Goal: Navigation & Orientation: Understand site structure

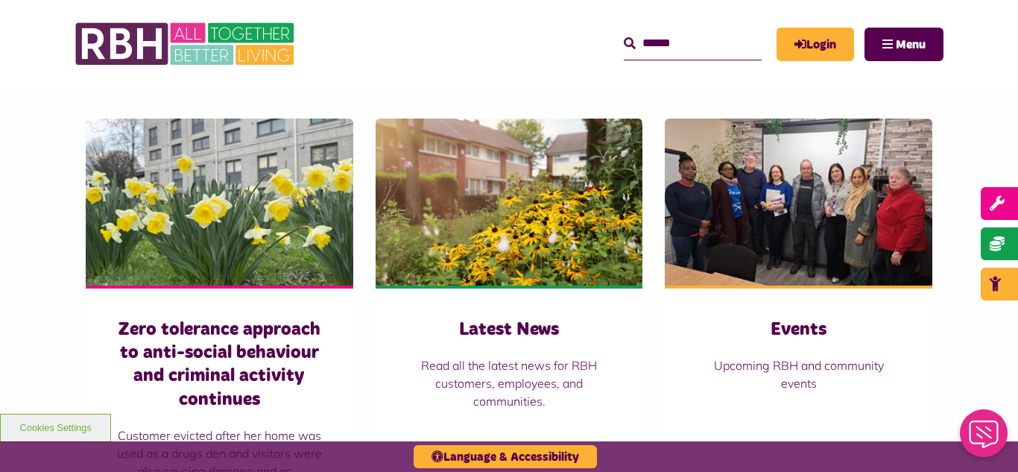
scroll to position [984, 0]
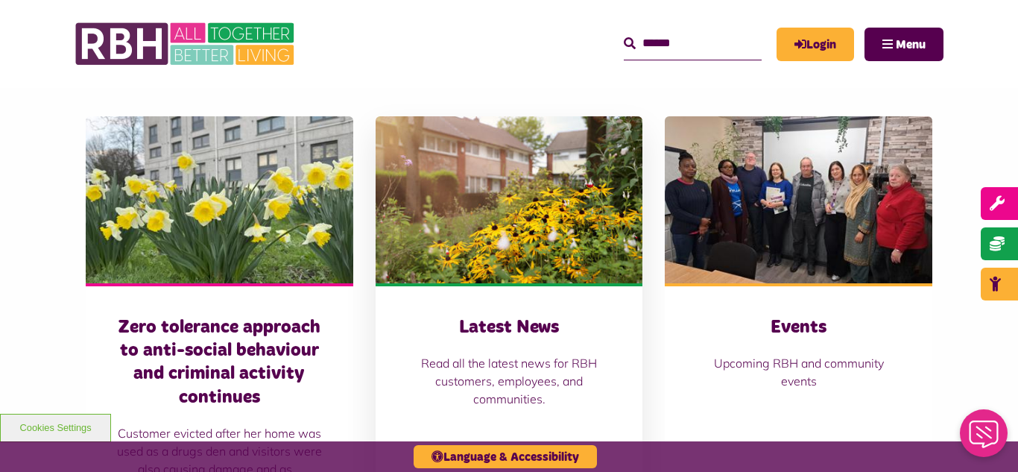
click at [505, 227] on img at bounding box center [510, 199] width 268 height 167
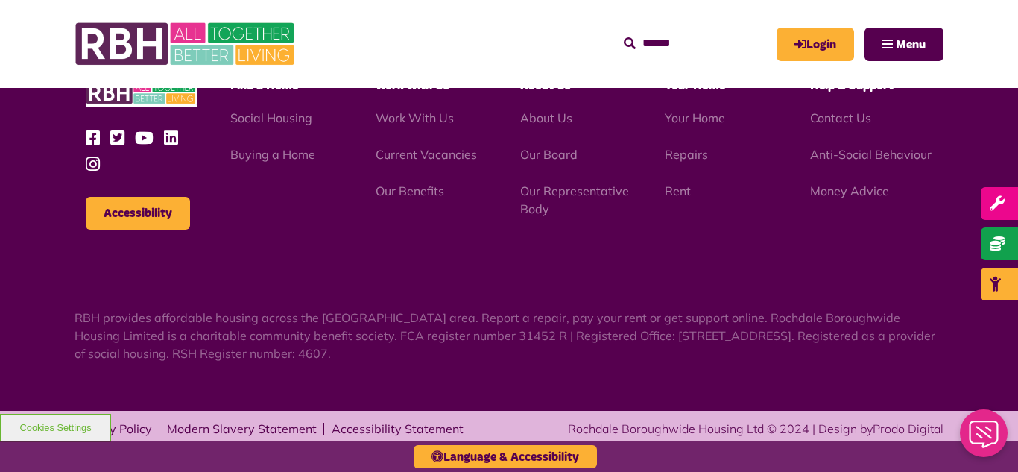
scroll to position [1623, 0]
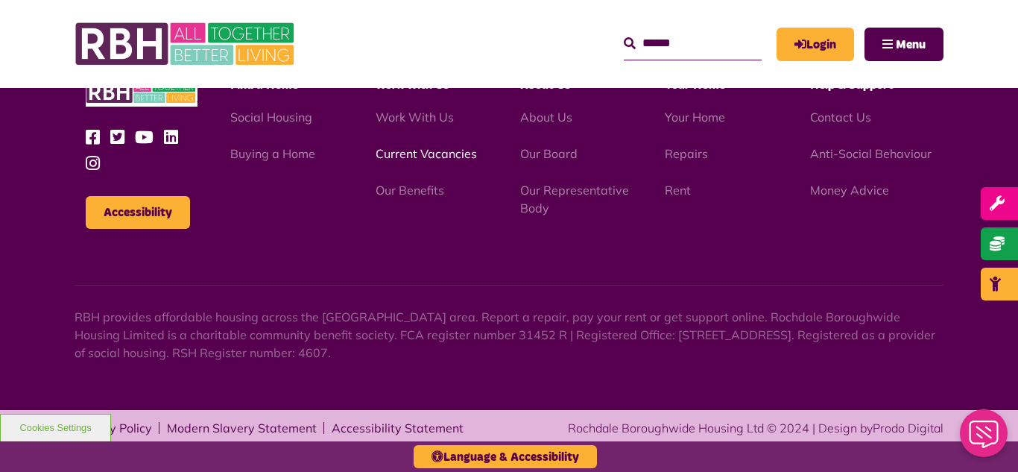
click at [407, 150] on link "Current Vacancies" at bounding box center [426, 153] width 101 height 15
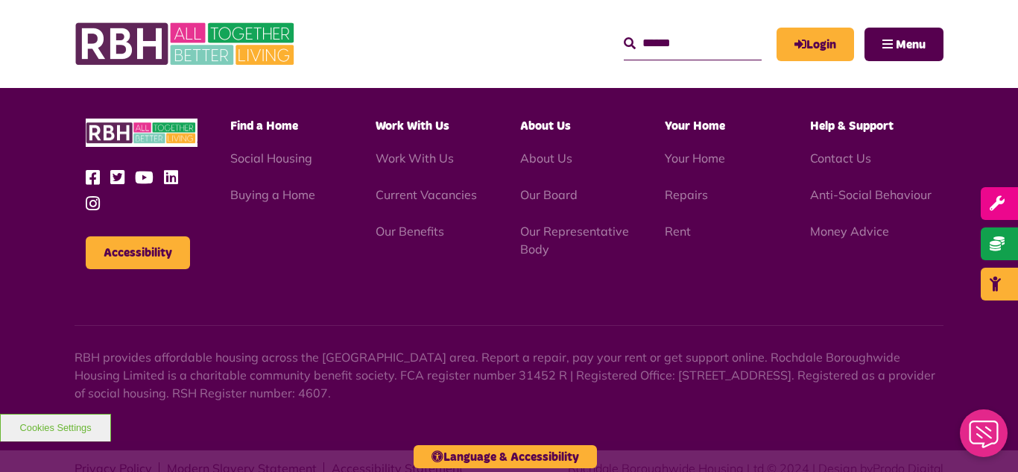
scroll to position [1789, 0]
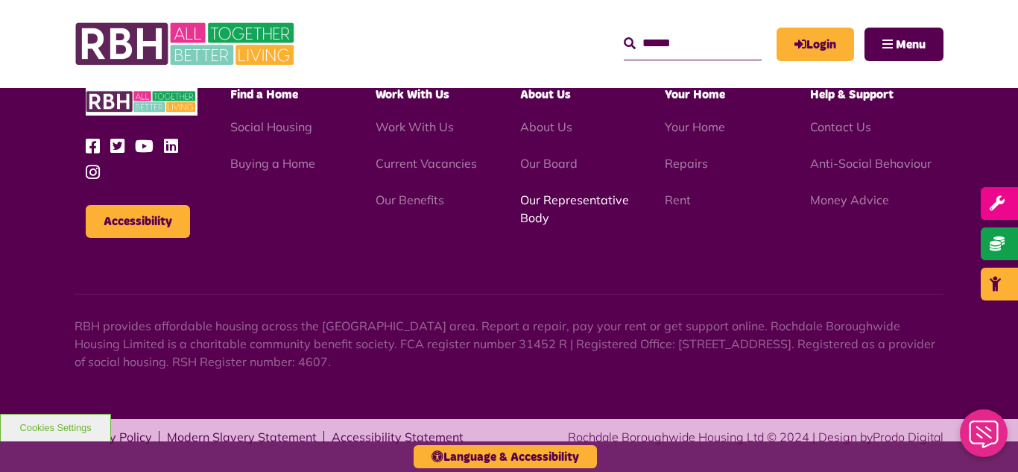
click at [578, 201] on link "Our Representative Body" at bounding box center [574, 208] width 109 height 33
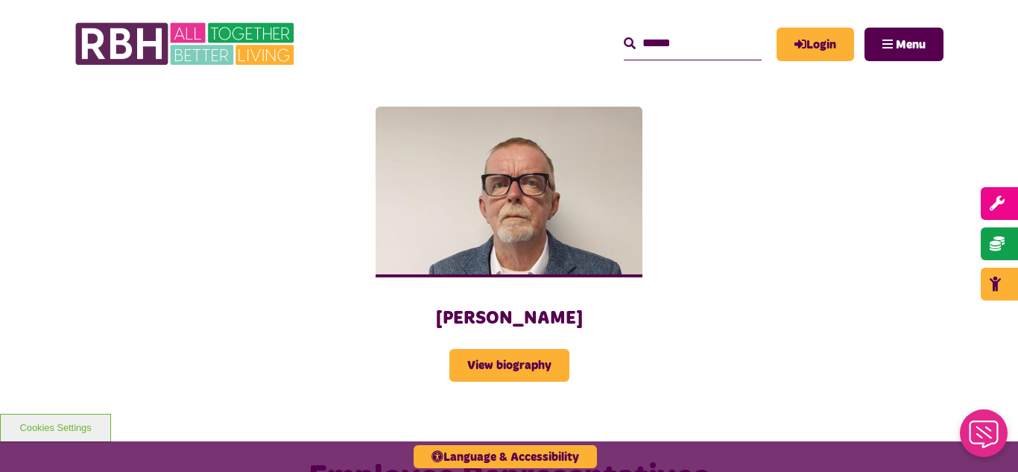
scroll to position [2058, 0]
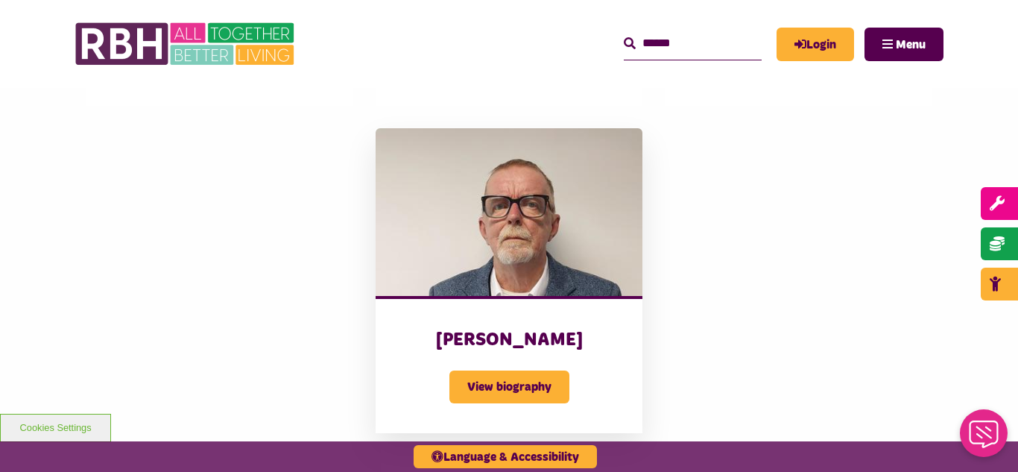
click at [483, 221] on img at bounding box center [510, 211] width 268 height 167
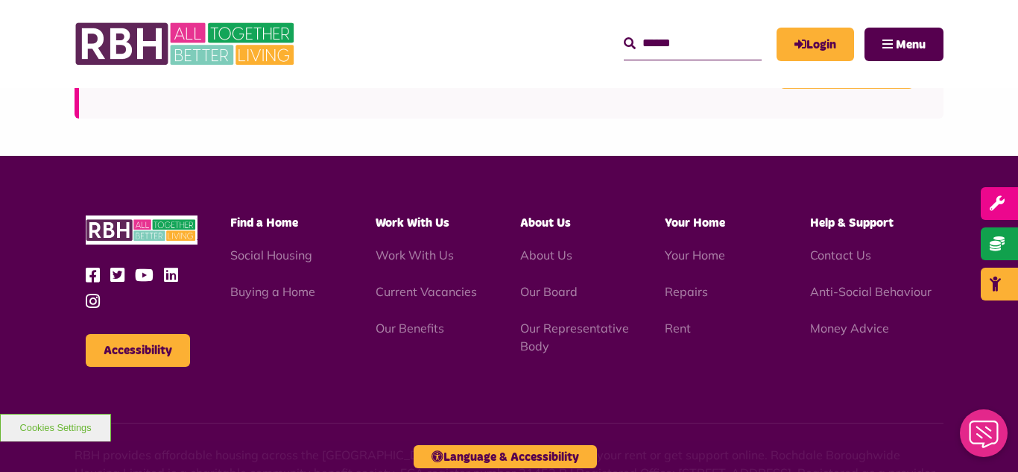
scroll to position [4328, 0]
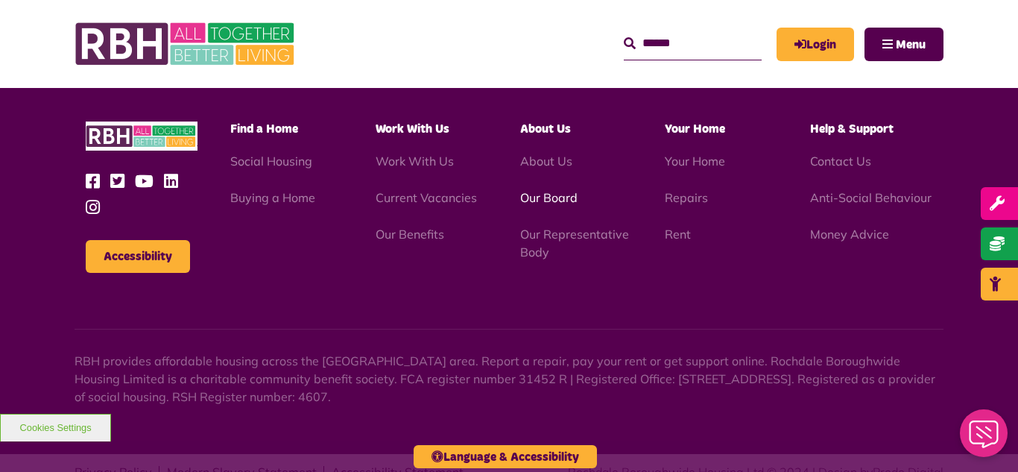
click at [548, 190] on link "Our Board" at bounding box center [548, 197] width 57 height 15
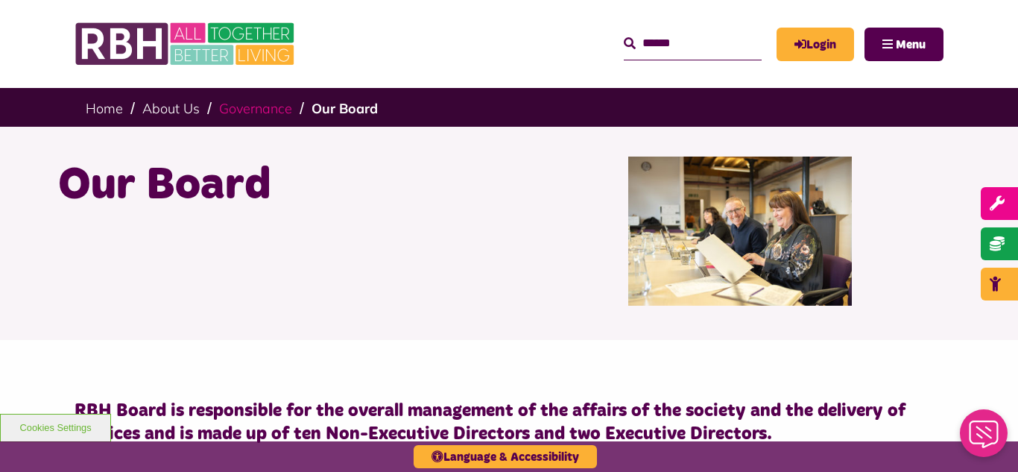
click at [258, 106] on link "Governance" at bounding box center [255, 108] width 73 height 17
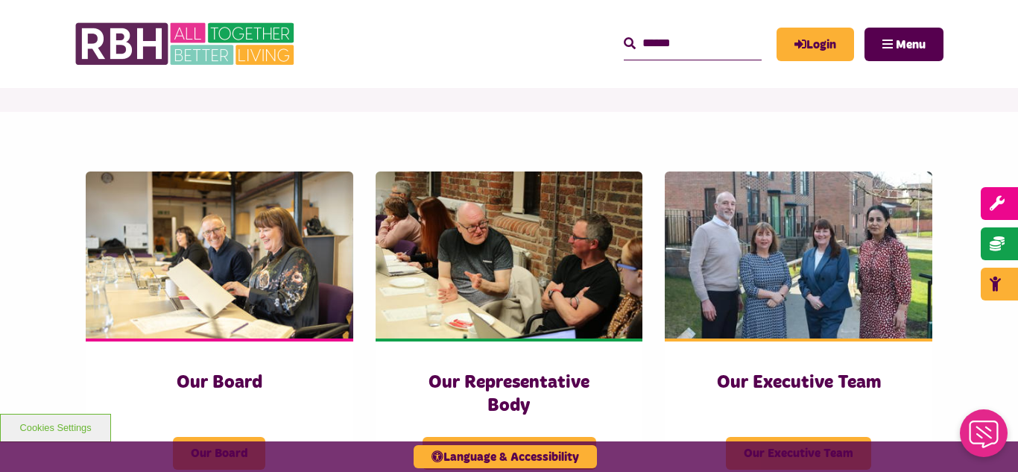
scroll to position [239, 0]
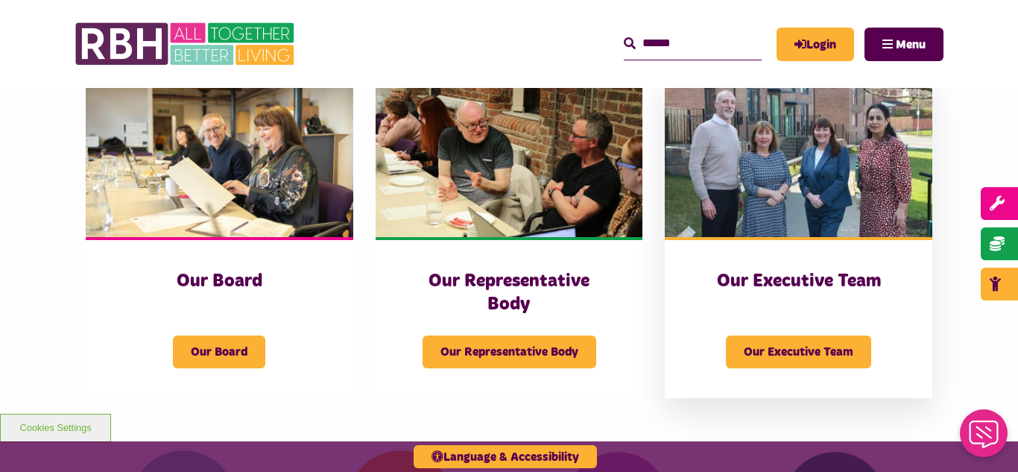
click at [896, 118] on img at bounding box center [799, 153] width 268 height 167
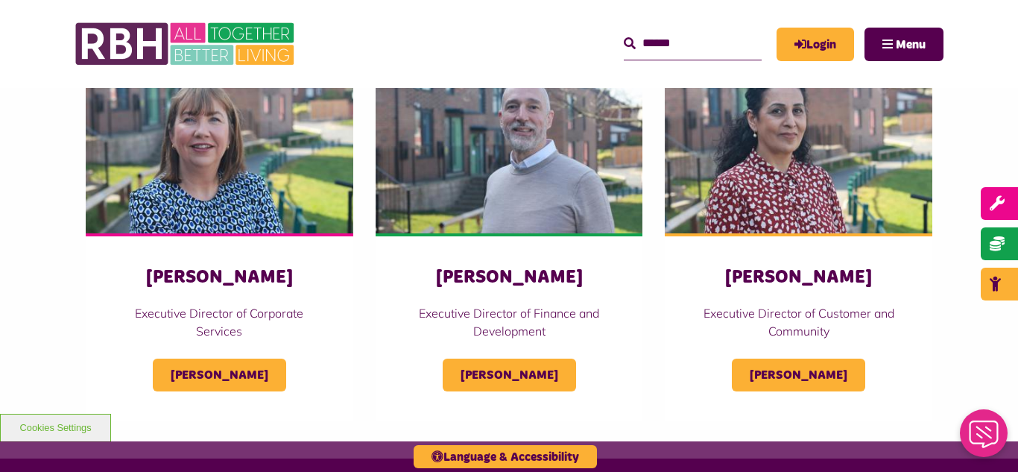
scroll to position [686, 0]
